Goal: Information Seeking & Learning: Understand process/instructions

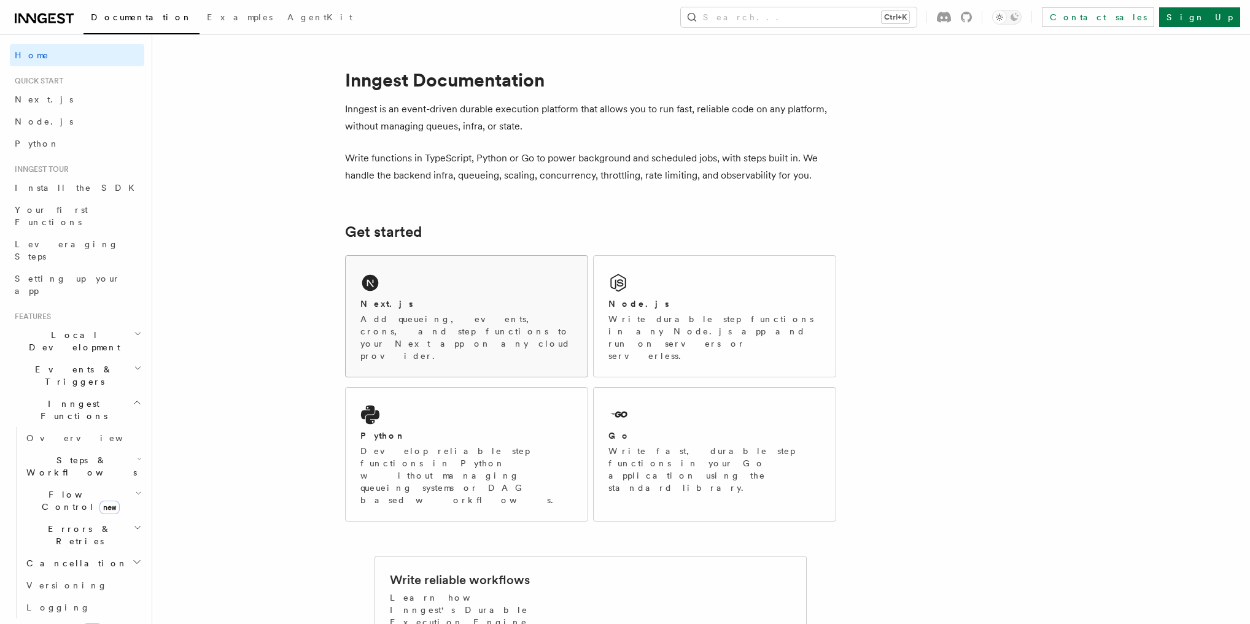
click at [487, 297] on div "Next.js Add queueing, events, crons, and step functions to your Next app on any…" at bounding box center [467, 316] width 242 height 121
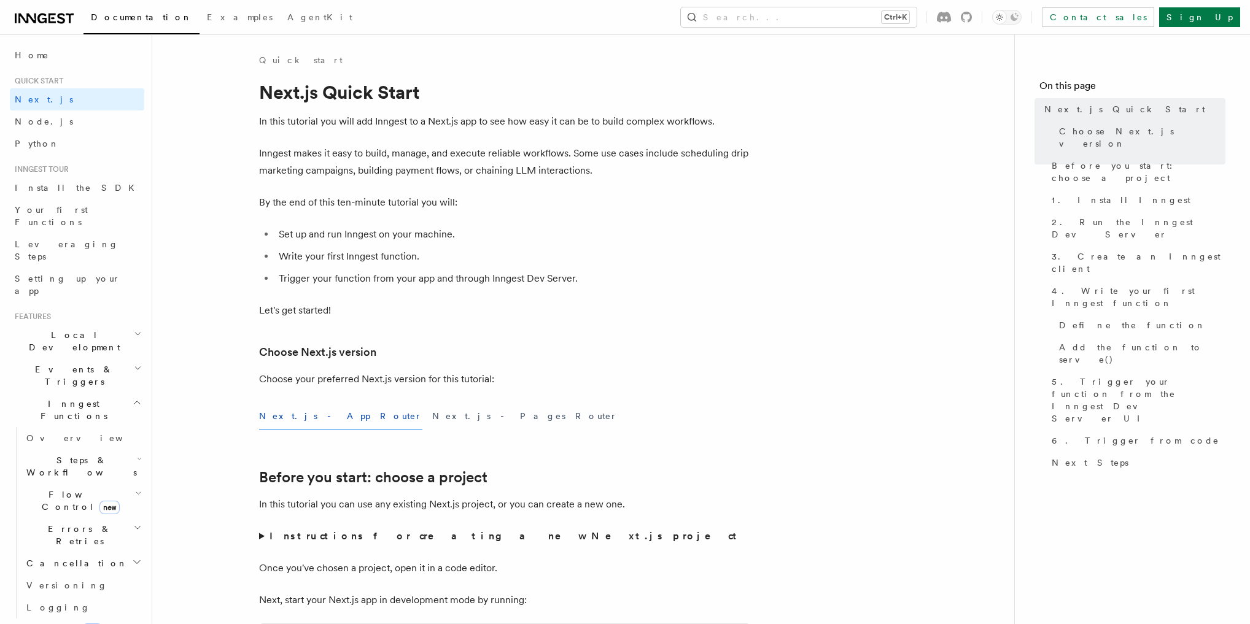
click at [311, 411] on button "Next.js - App Router" at bounding box center [340, 417] width 163 height 28
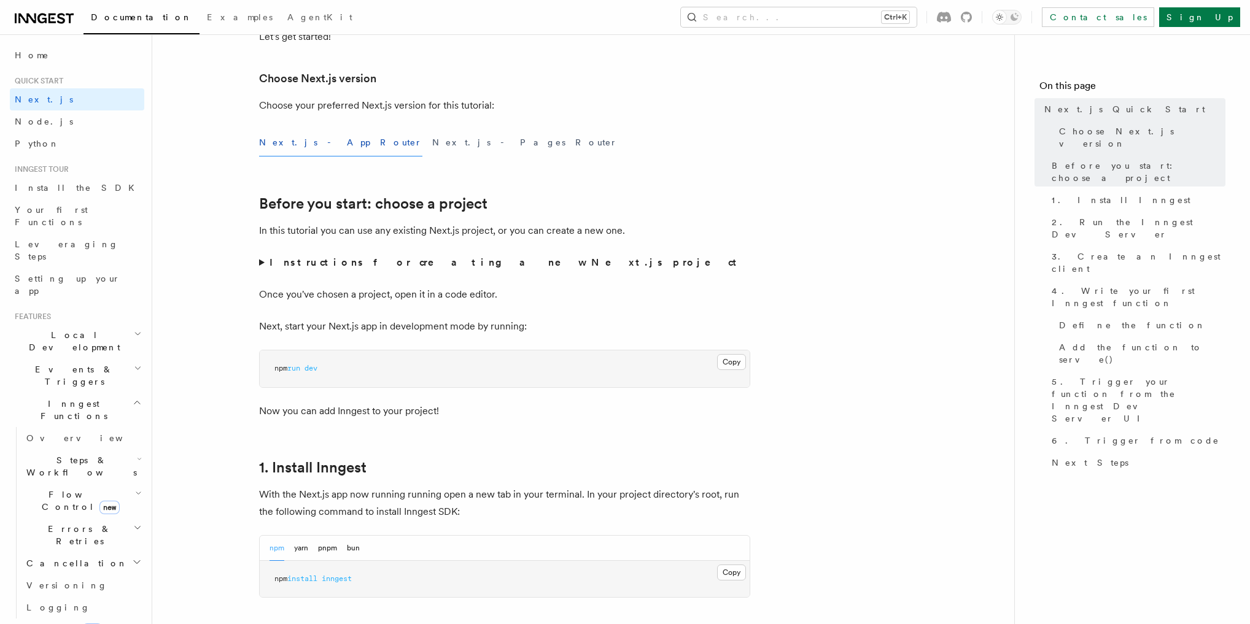
scroll to position [360, 0]
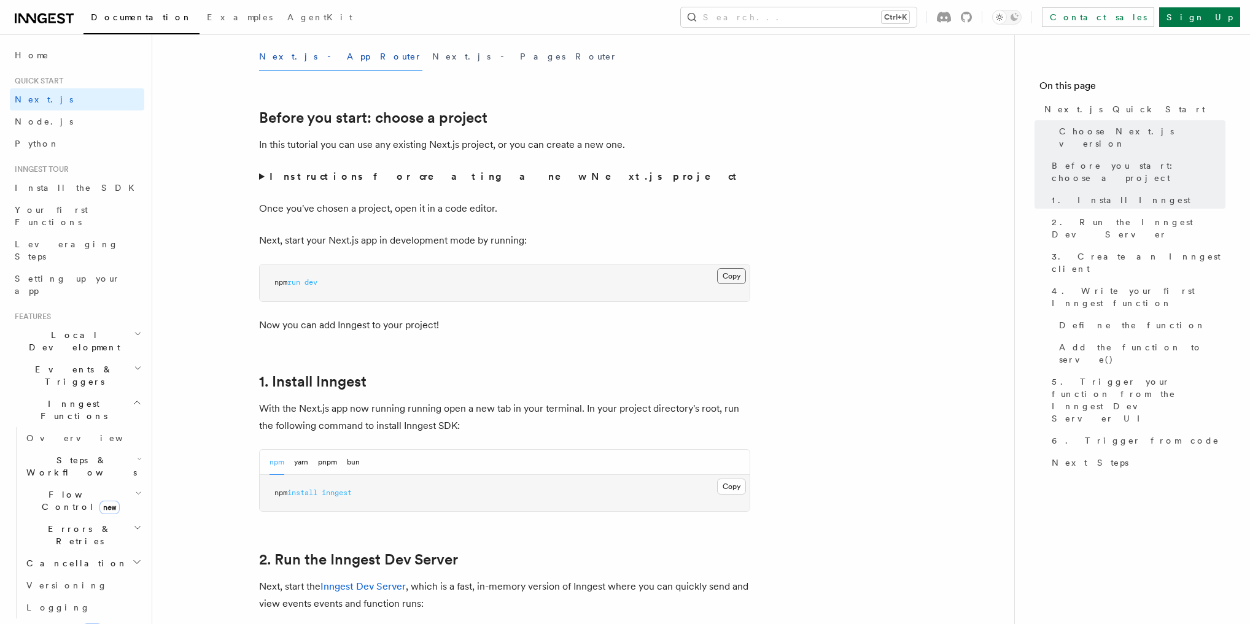
click at [728, 268] on button "Copy Copied" at bounding box center [731, 276] width 29 height 16
click at [734, 487] on button "Copy Copied" at bounding box center [731, 487] width 29 height 16
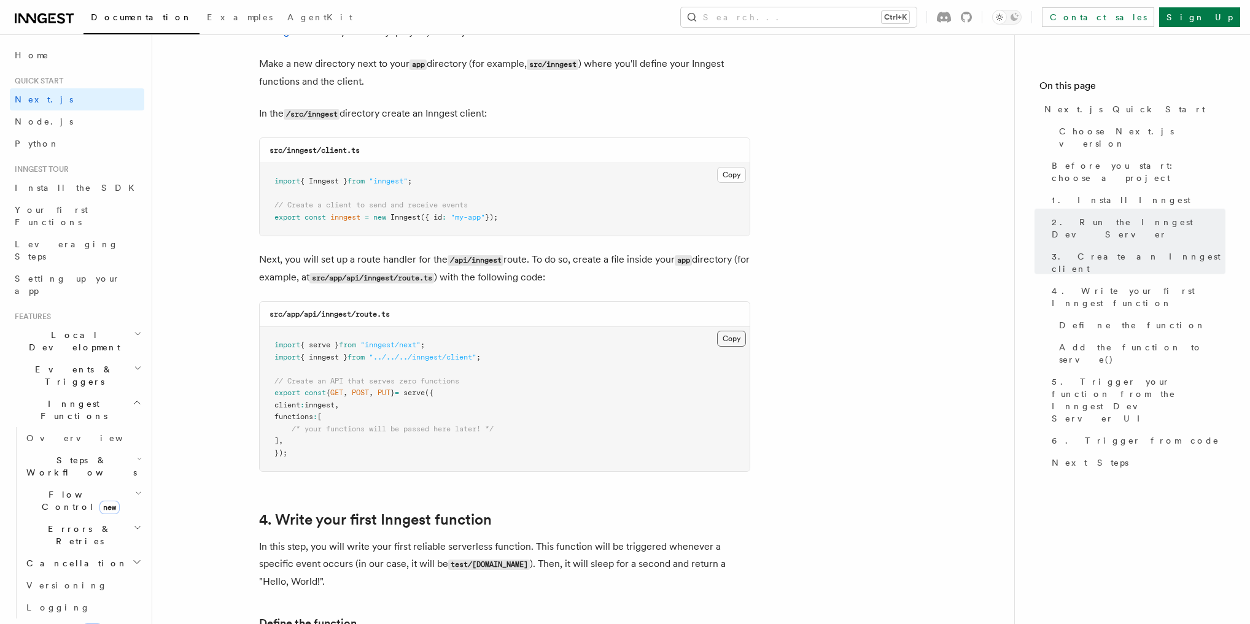
scroll to position [1440, 0]
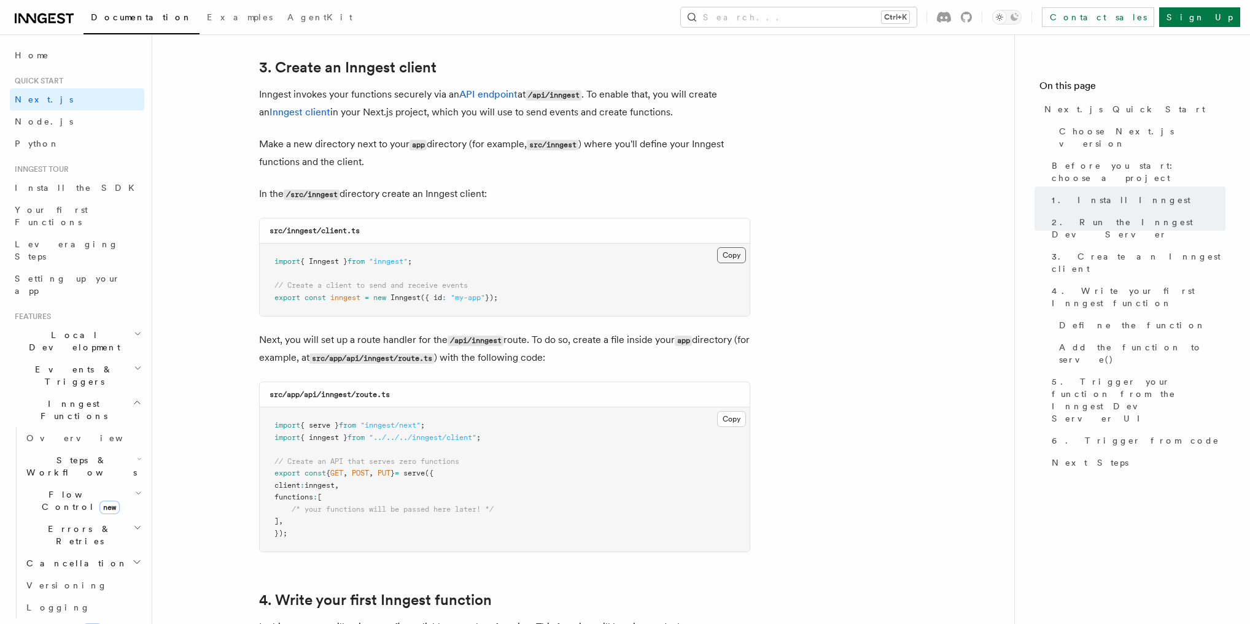
click at [730, 263] on button "Copy Copied" at bounding box center [731, 255] width 29 height 16
click at [729, 427] on button "Copy Copied" at bounding box center [731, 419] width 29 height 16
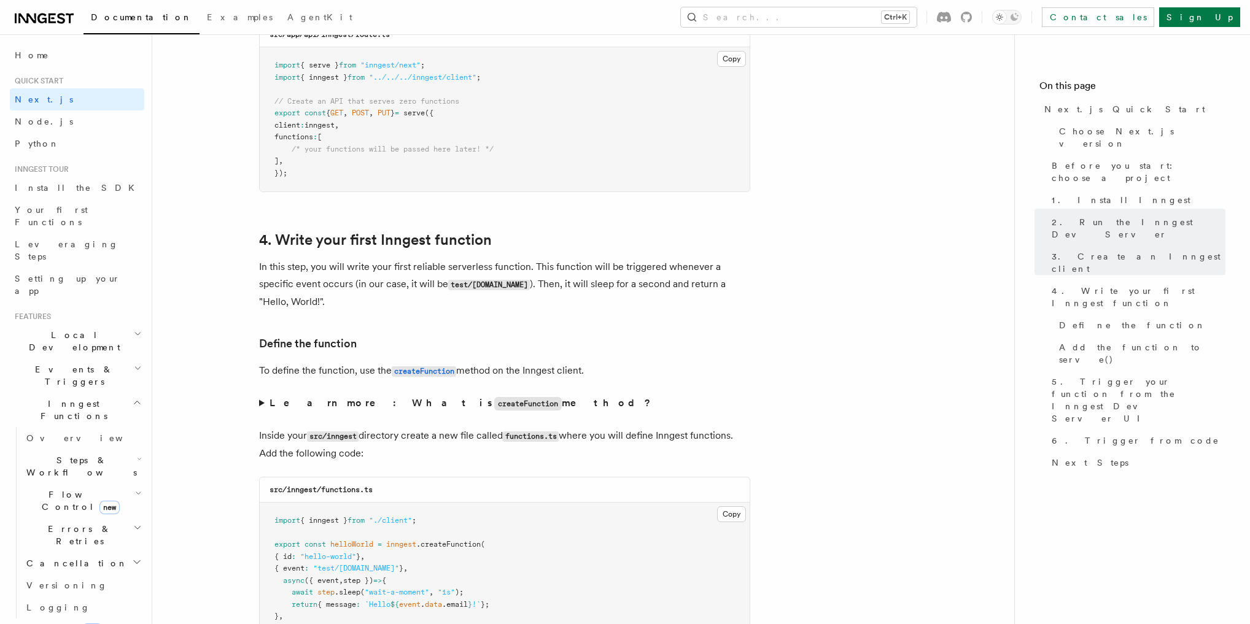
scroll to position [2161, 0]
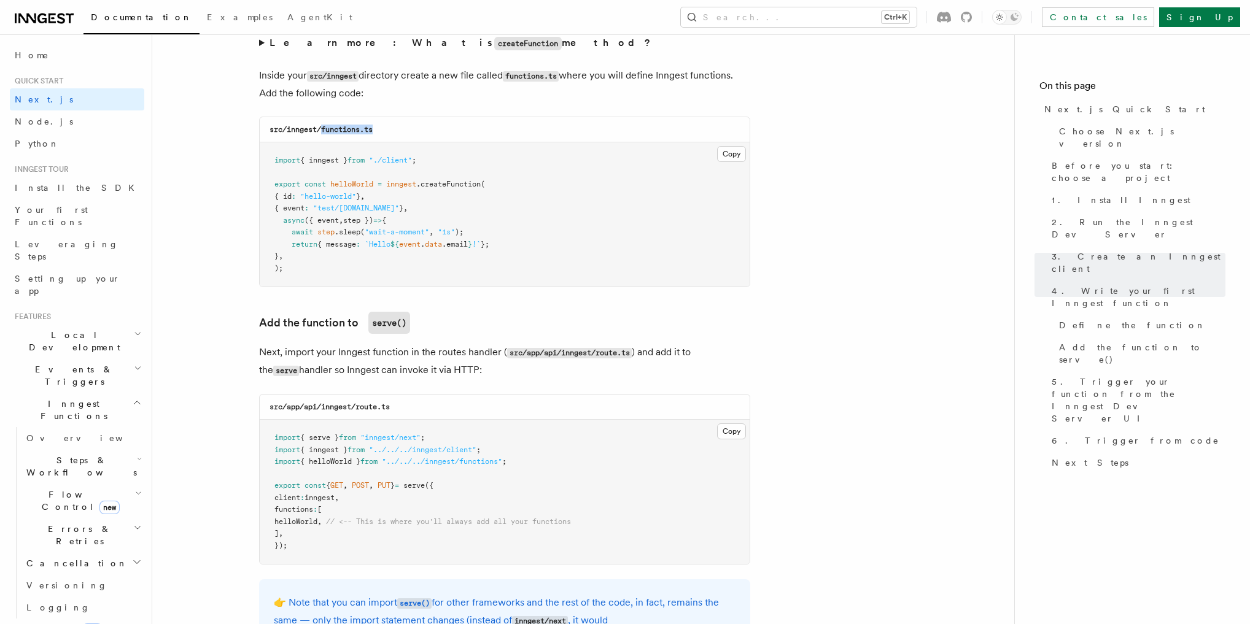
drag, startPoint x: 403, startPoint y: 169, endPoint x: 335, endPoint y: 174, distance: 68.3
click at [335, 142] on div "src/inngest/functions.ts" at bounding box center [505, 129] width 490 height 25
copy code "functions.ts"
drag, startPoint x: 732, startPoint y: 192, endPoint x: 597, endPoint y: 198, distance: 135.2
click at [732, 162] on button "Copy Copied" at bounding box center [731, 154] width 29 height 16
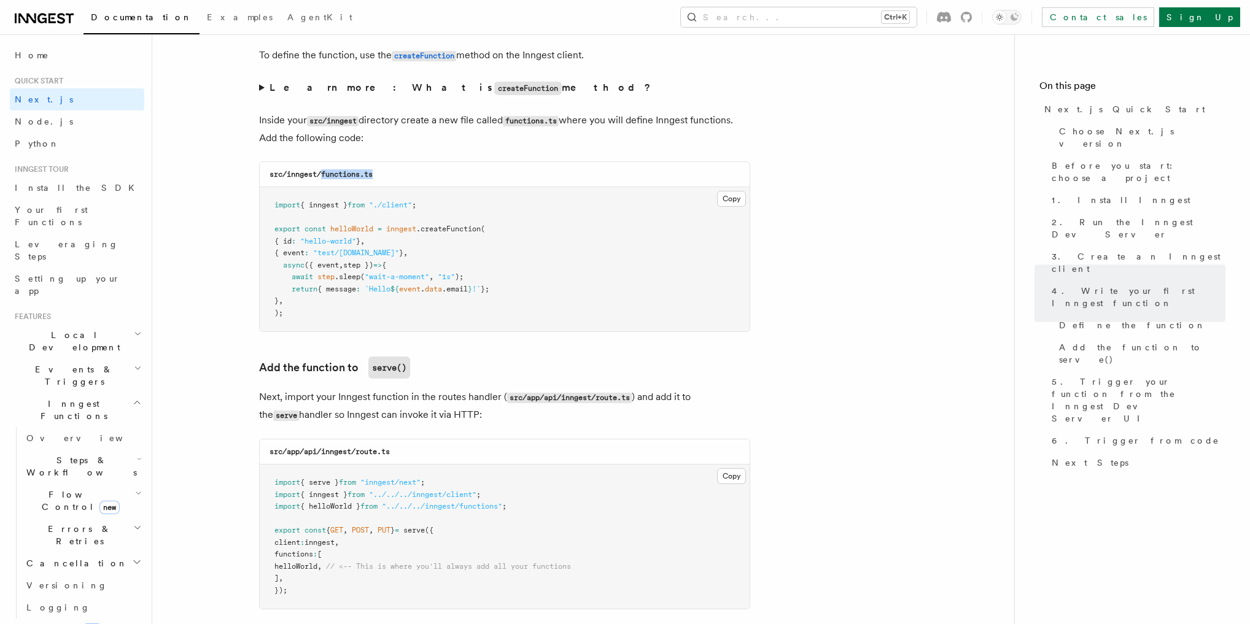
scroll to position [1800, 0]
